Goal: Transaction & Acquisition: Subscribe to service/newsletter

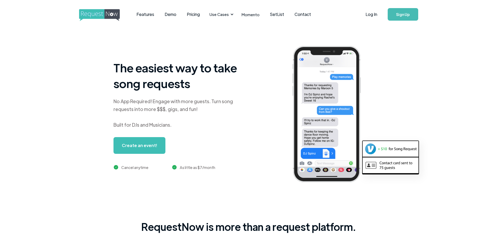
click at [195, 15] on link "Pricing" at bounding box center [193, 14] width 23 height 16
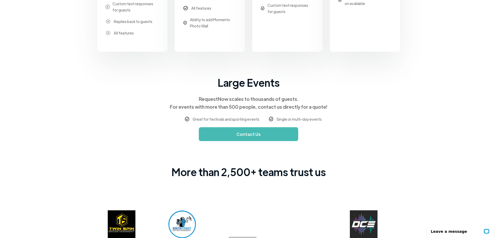
scroll to position [391, 0]
